Goal: Task Accomplishment & Management: Manage account settings

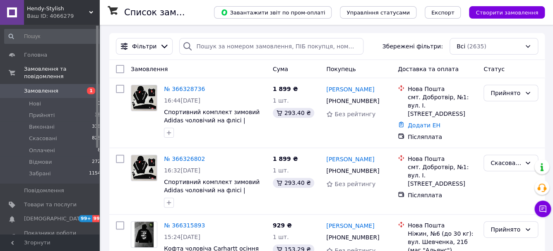
click at [68, 89] on span "Замовлення" at bounding box center [50, 90] width 53 height 7
click at [57, 226] on link "Показники роботи компанії" at bounding box center [53, 237] width 106 height 22
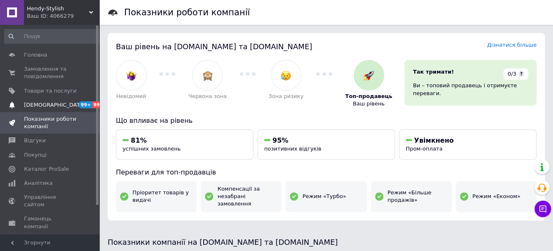
click at [42, 106] on span "[DEMOGRAPHIC_DATA]" at bounding box center [54, 104] width 61 height 7
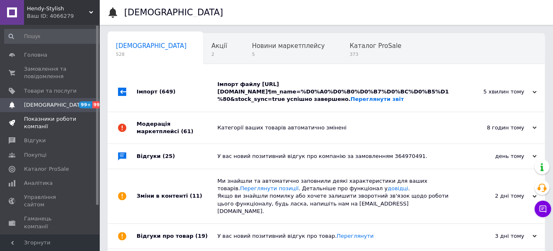
click at [42, 122] on span "Показники роботи компанії" at bounding box center [50, 123] width 53 height 15
